Goal: Task Accomplishment & Management: Use online tool/utility

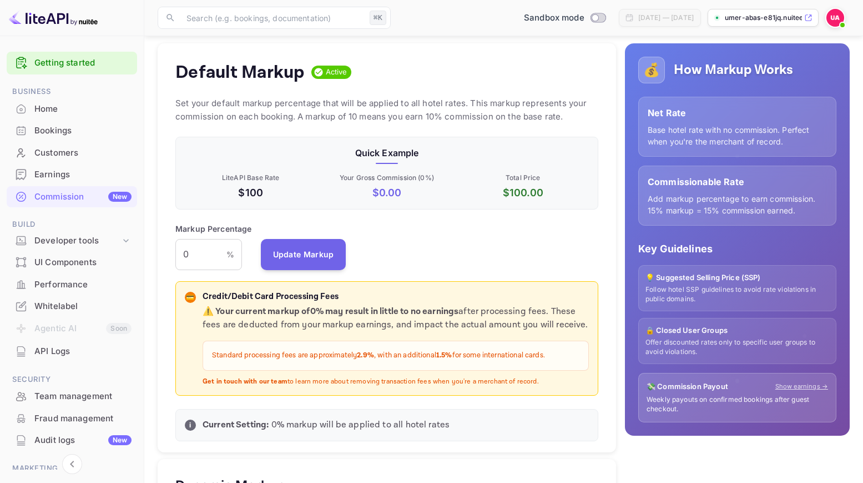
scroll to position [197, 423]
click at [383, 194] on p "$ 0.00" at bounding box center [387, 192] width 132 height 15
drag, startPoint x: 380, startPoint y: 194, endPoint x: 429, endPoint y: 193, distance: 48.9
click at [430, 193] on p "$ 0.00" at bounding box center [387, 192] width 132 height 15
click at [429, 193] on p "$ 0.00" at bounding box center [387, 192] width 132 height 15
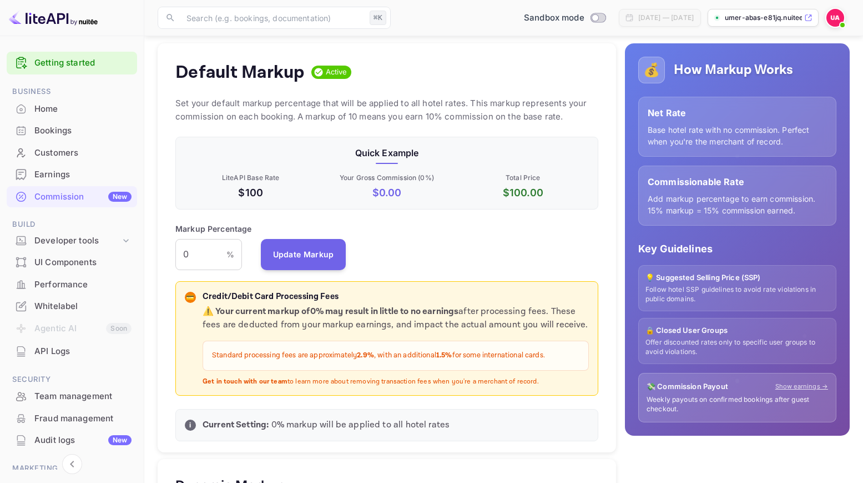
click at [511, 190] on p "$ 100.00" at bounding box center [524, 192] width 132 height 15
click at [512, 190] on p "$ 100.00" at bounding box center [524, 192] width 132 height 15
click at [515, 199] on p "$ 100.00" at bounding box center [524, 192] width 132 height 15
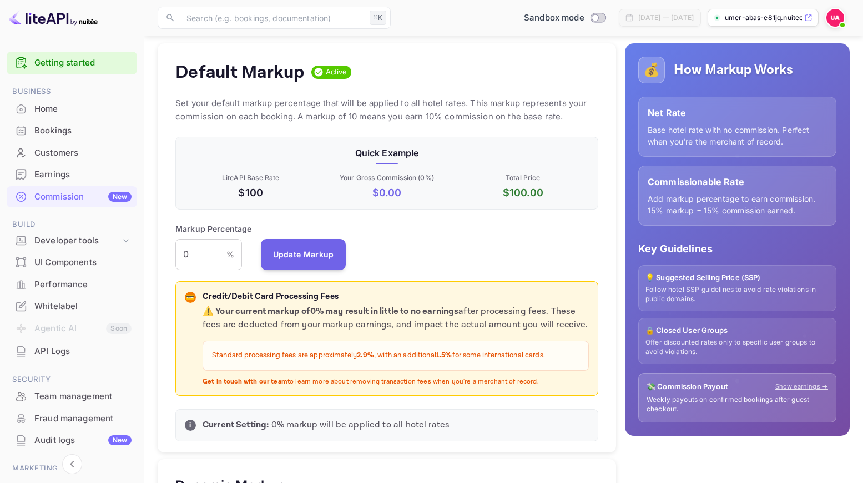
click at [399, 193] on p "$ 0.00" at bounding box center [387, 192] width 132 height 15
click at [396, 192] on p "$ 0.00" at bounding box center [387, 192] width 132 height 15
click at [254, 193] on p "$100" at bounding box center [251, 192] width 132 height 15
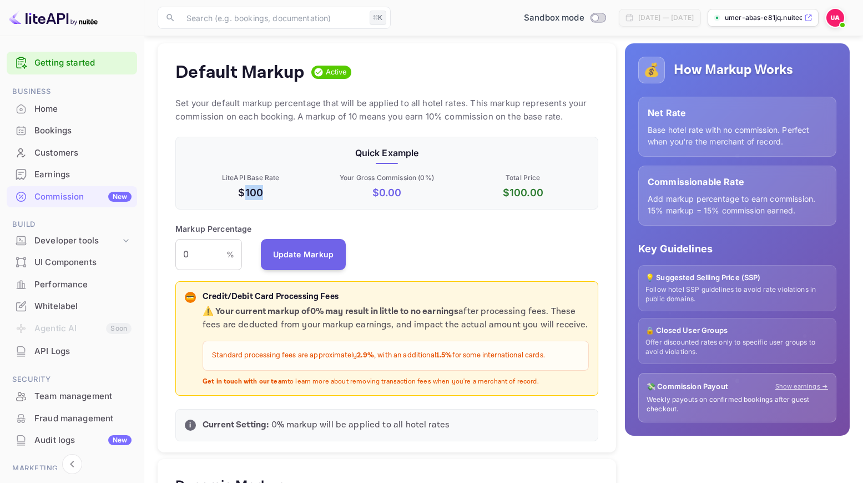
click at [254, 193] on p "$100" at bounding box center [251, 192] width 132 height 15
click at [289, 199] on p "$100" at bounding box center [251, 192] width 132 height 15
click at [365, 151] on p "Quick Example" at bounding box center [387, 152] width 404 height 13
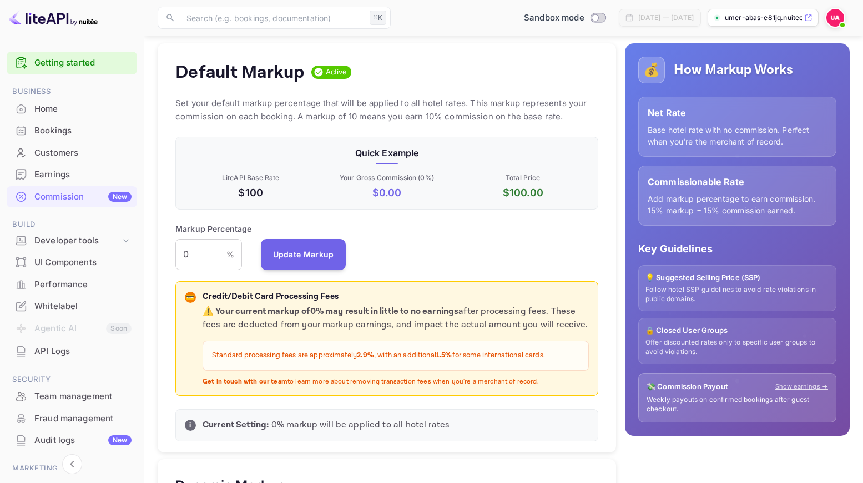
click at [360, 177] on p "Your Gross Commission ( 0 %)" at bounding box center [387, 178] width 132 height 10
click at [355, 198] on p "$ 0.00" at bounding box center [387, 192] width 132 height 15
